Goal: Information Seeking & Learning: Learn about a topic

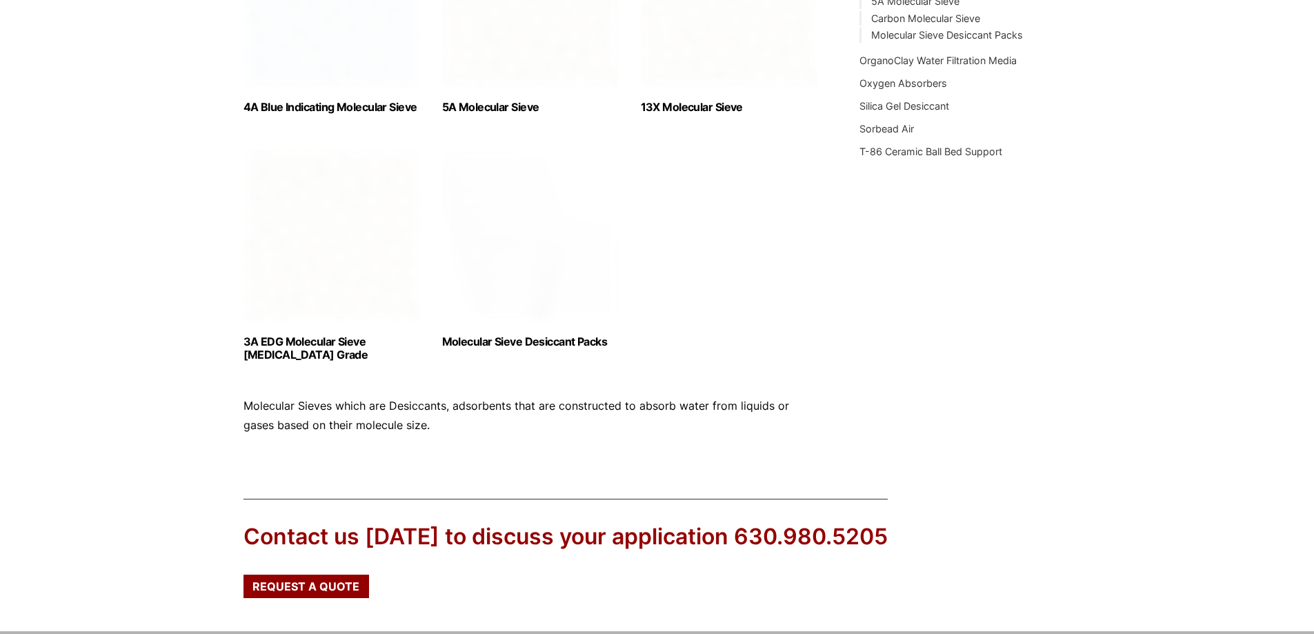
scroll to position [621, 0]
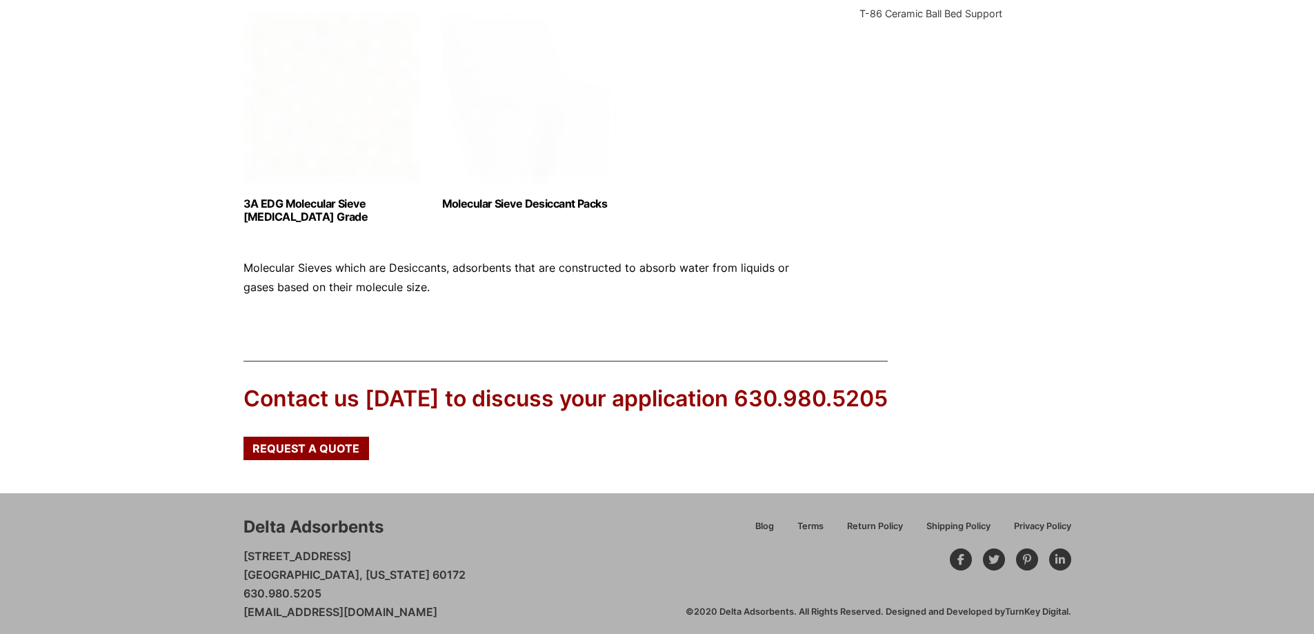
scroll to position [699, 0]
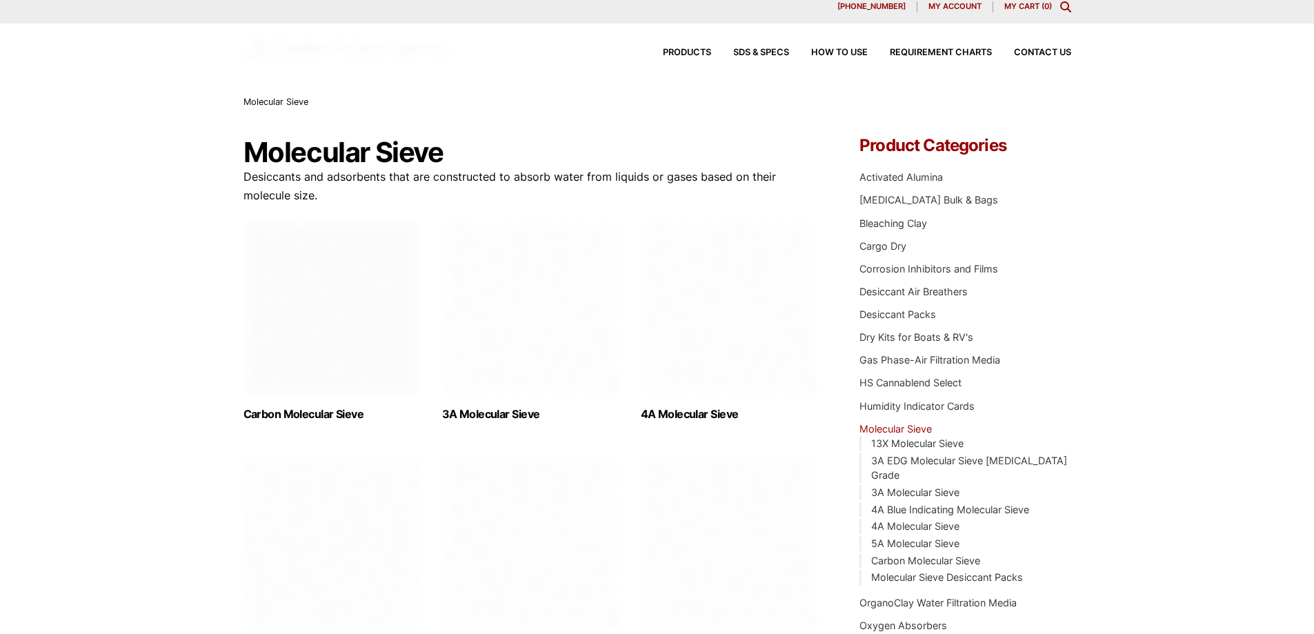
scroll to position [485, 0]
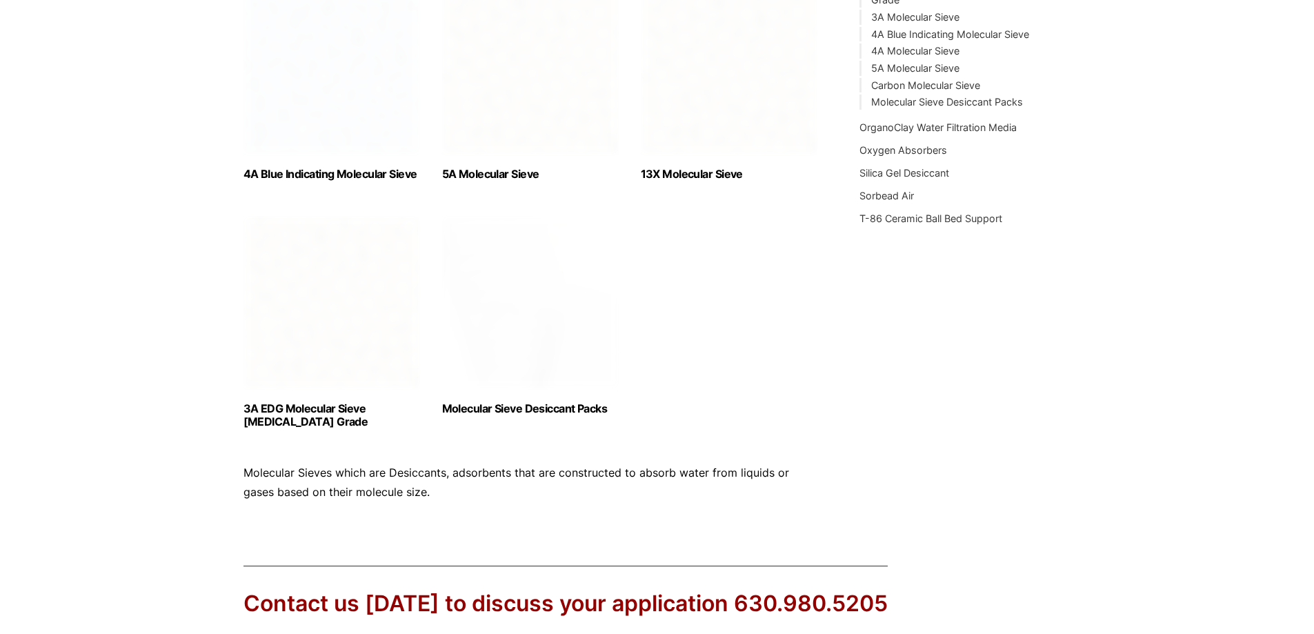
click at [715, 317] on ul "Carbon Molecular Sieve (1) 3A Molecular Sieve (2) 4A Molecular Sieve (2) 4A Blu…" at bounding box center [530, 88] width 575 height 684
click at [573, 132] on img "Visit product category 5A Molecular Sieve" at bounding box center [530, 67] width 177 height 172
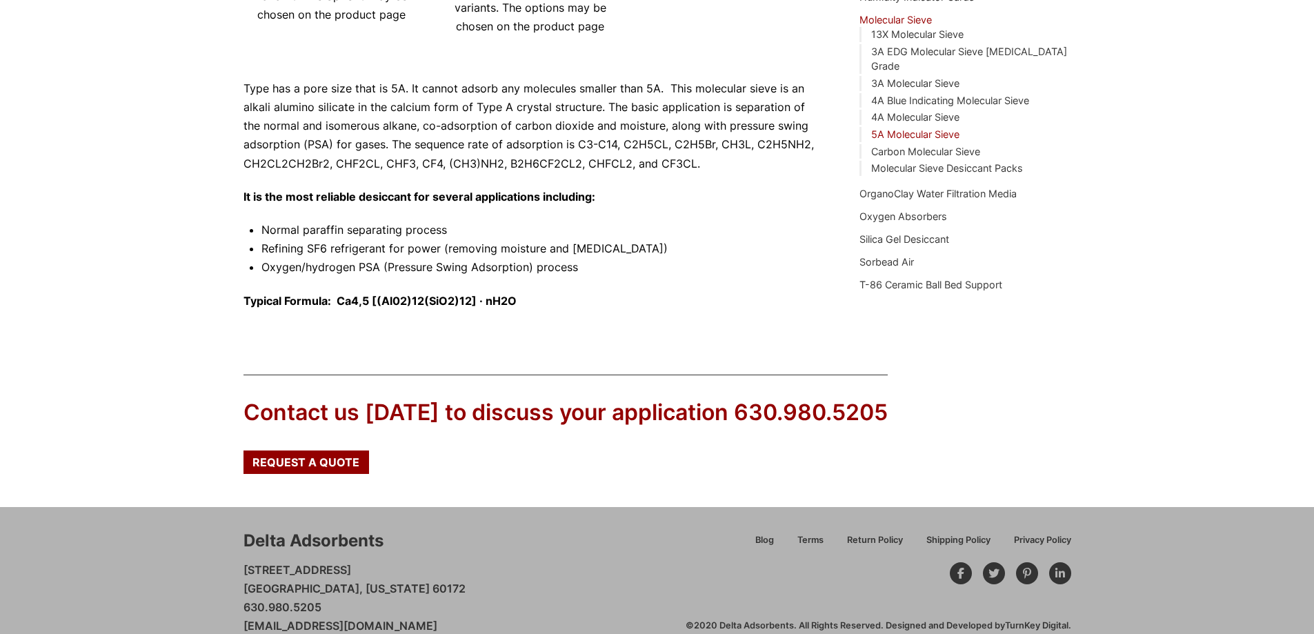
scroll to position [437, 0]
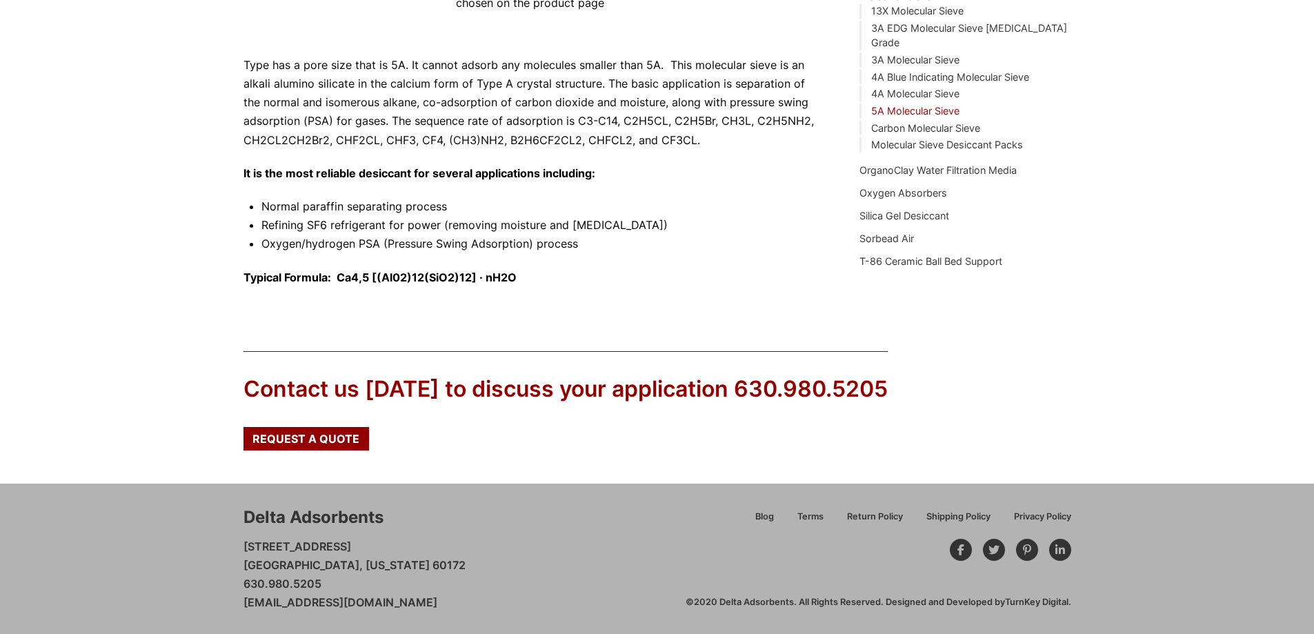
click at [620, 149] on p "Type has a pore size that is 5A. It cannot adsorb any molecules smaller than 5A…" at bounding box center [530, 103] width 575 height 94
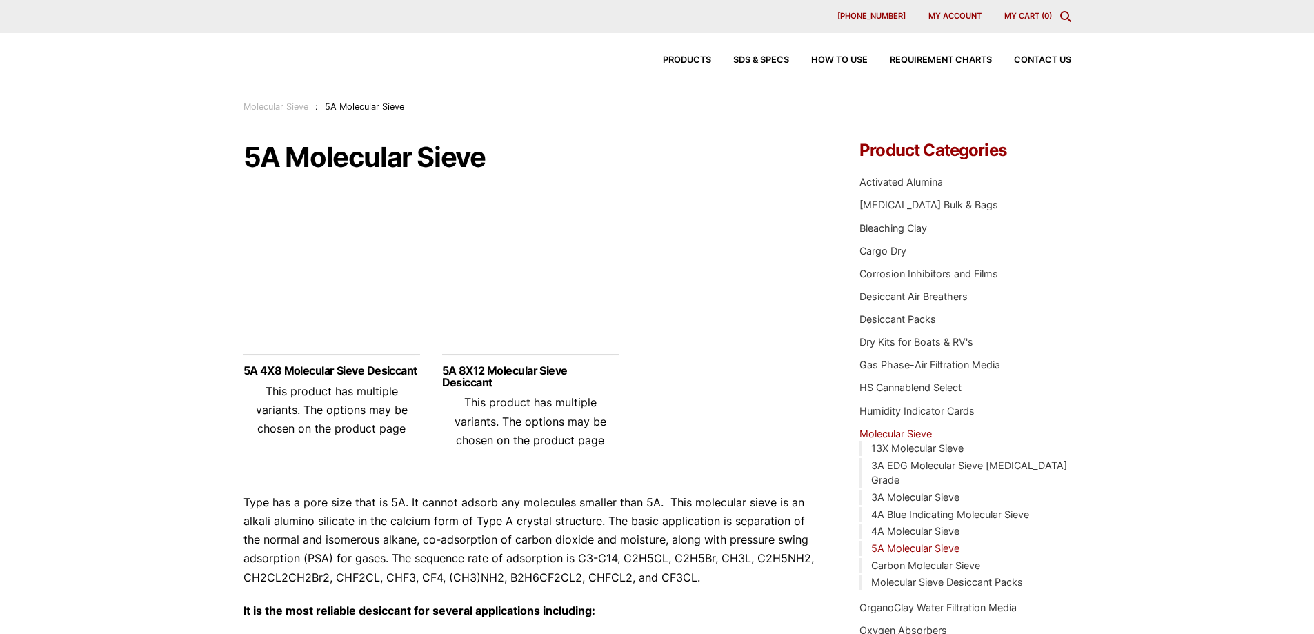
scroll to position [69, 0]
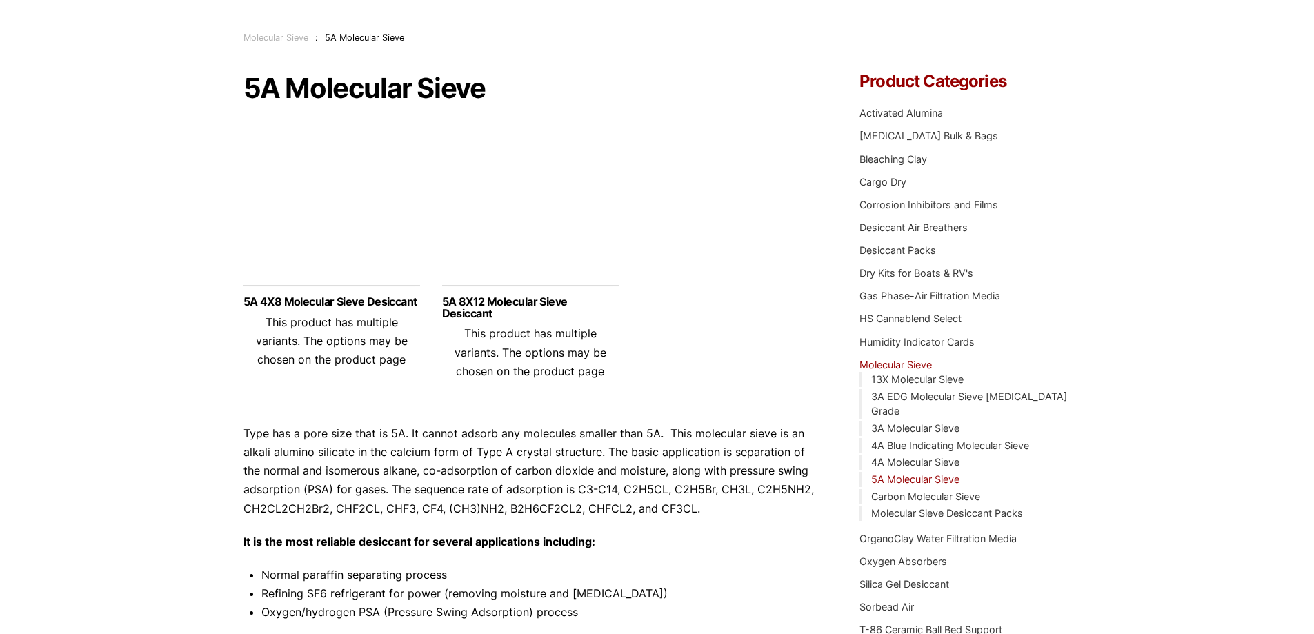
click at [539, 546] on strong "It is the most reliable desiccant for several applications including:" at bounding box center [419, 542] width 352 height 14
click at [787, 549] on p "It is the most reliable desiccant for several applications including:" at bounding box center [530, 541] width 575 height 19
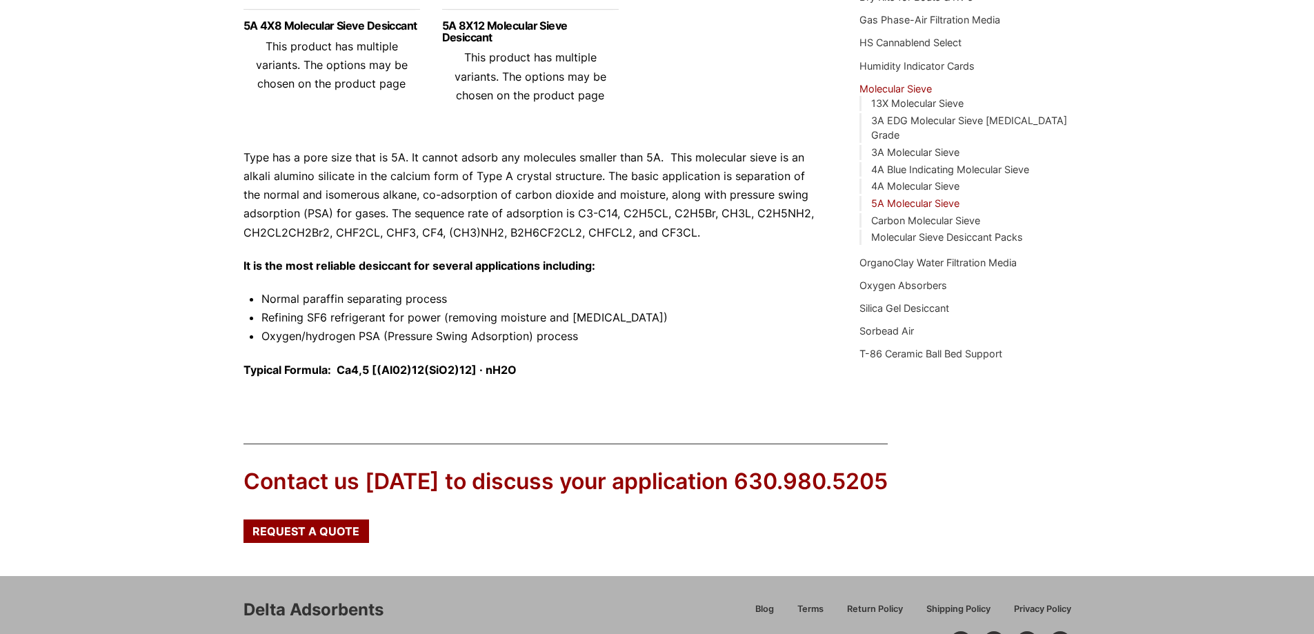
scroll to position [437, 0]
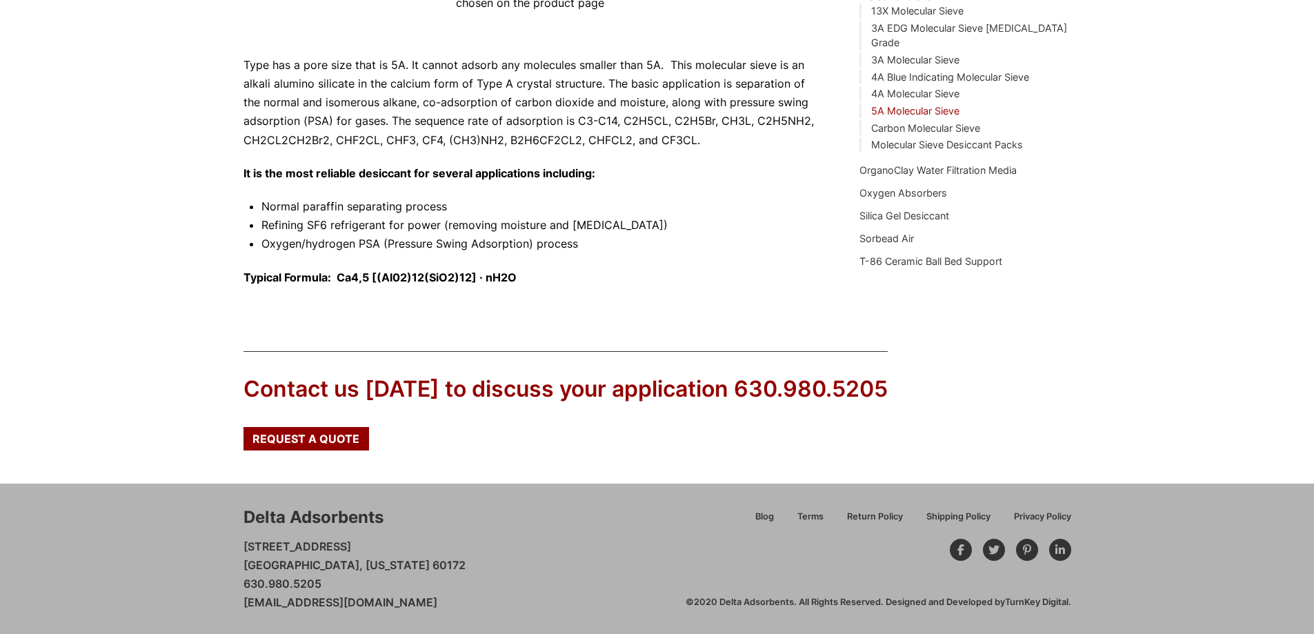
click at [818, 72] on p "Type has a pore size that is 5A. It cannot adsorb any molecules smaller than 5A…" at bounding box center [530, 103] width 575 height 94
click at [616, 73] on p "Type has a pore size that is 5A. It cannot adsorb any molecules smaller than 5A…" at bounding box center [530, 103] width 575 height 94
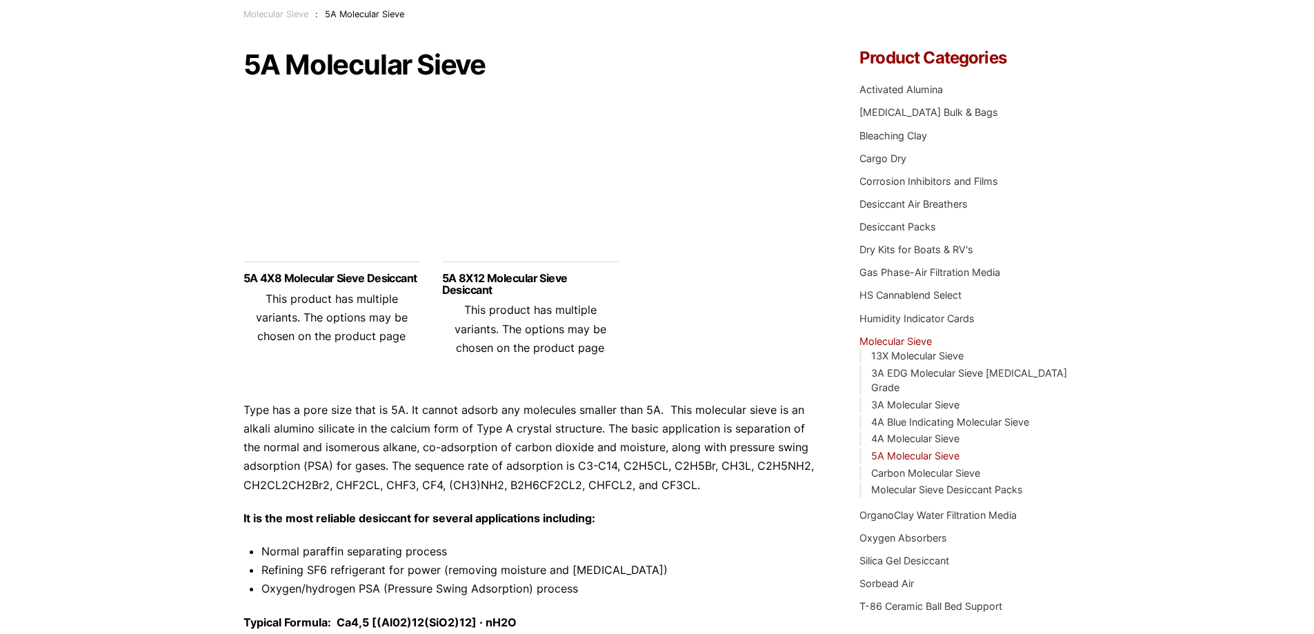
scroll to position [0, 0]
